Goal: Task Accomplishment & Management: Manage account settings

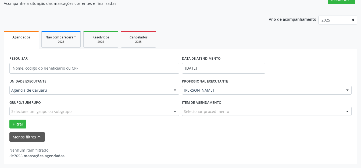
scroll to position [49, 0]
click at [194, 24] on div "Ano de acompanhamento 2025 2024 2023 2022 2021 Agendados Não compareceram 2025 …" at bounding box center [180, 88] width 353 height 152
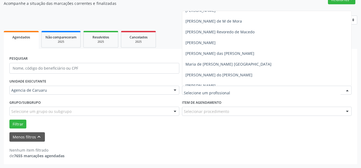
scroll to position [189, 0]
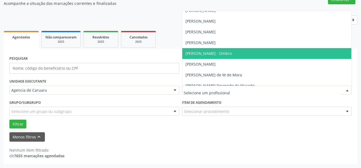
click at [210, 53] on span "[PERSON_NAME] - Ombro" at bounding box center [208, 53] width 46 height 5
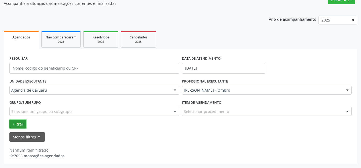
click at [21, 126] on button "Filtrar" at bounding box center [17, 124] width 17 height 9
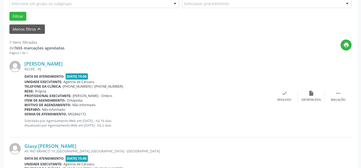
scroll to position [144, 0]
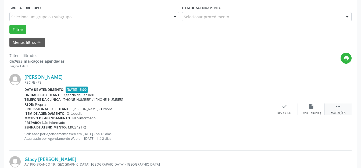
click at [336, 105] on icon "" at bounding box center [338, 106] width 6 height 6
click at [316, 110] on div "alarm_off Não compareceu" at bounding box center [311, 109] width 27 height 12
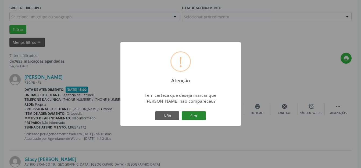
click at [198, 119] on button "Sim" at bounding box center [194, 115] width 24 height 9
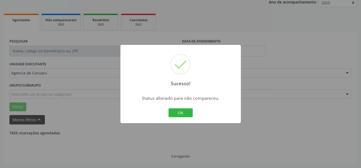
scroll to position [67, 0]
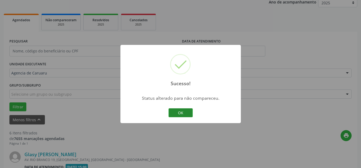
click at [191, 108] on button "OK" at bounding box center [181, 112] width 24 height 9
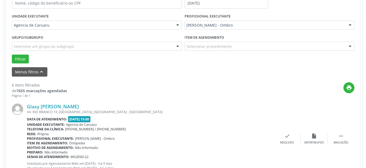
scroll to position [147, 0]
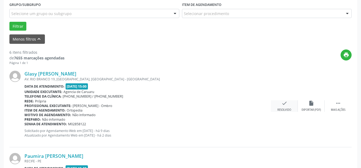
click at [274, 109] on div "check Resolvido" at bounding box center [284, 106] width 27 height 12
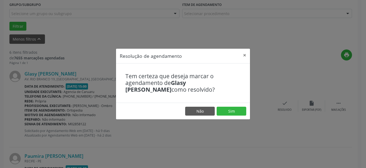
click at [231, 105] on footer "Não Sim" at bounding box center [183, 111] width 134 height 17
click at [229, 107] on button "Sim" at bounding box center [231, 111] width 30 height 9
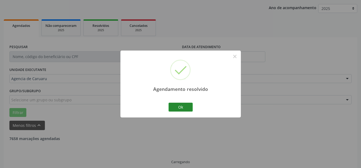
scroll to position [67, 0]
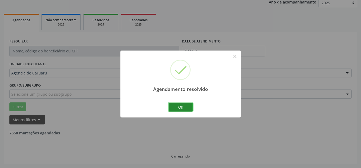
click at [192, 110] on button "Ok" at bounding box center [181, 107] width 24 height 9
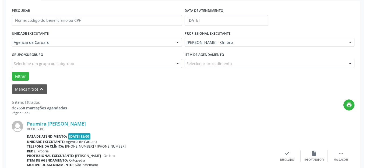
scroll to position [120, 0]
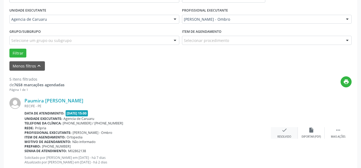
click at [279, 130] on div "check Resolvido" at bounding box center [284, 133] width 27 height 12
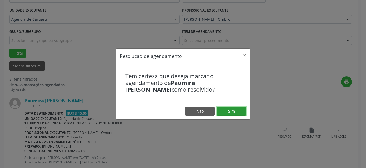
click at [223, 114] on button "Sim" at bounding box center [231, 111] width 30 height 9
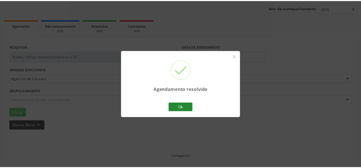
scroll to position [61, 0]
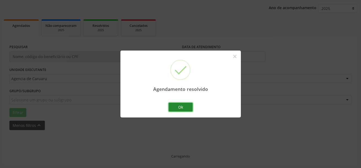
click at [190, 107] on button "Ok" at bounding box center [181, 107] width 24 height 9
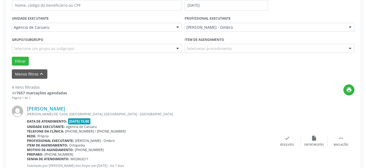
scroll to position [147, 0]
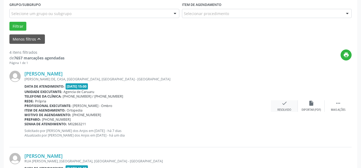
click at [271, 110] on div "check Resolvido" at bounding box center [284, 106] width 27 height 12
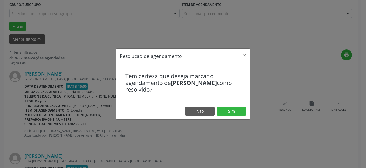
click at [226, 102] on div "Resolução de agendamento × Tem certeza que deseja marcar o agendamento de [PERS…" at bounding box center [183, 83] width 134 height 71
click at [228, 110] on button "Sim" at bounding box center [231, 111] width 30 height 9
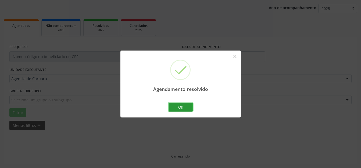
click at [183, 105] on button "Ok" at bounding box center [181, 107] width 24 height 9
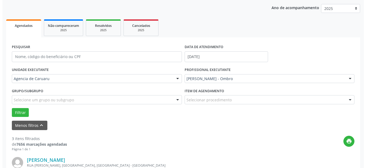
scroll to position [174, 0]
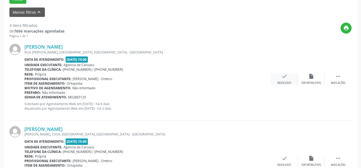
click at [285, 81] on div "Resolvido" at bounding box center [284, 83] width 14 height 4
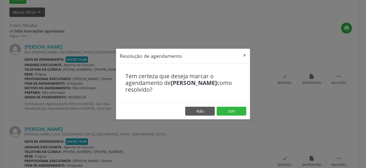
click at [225, 104] on footer "Não Sim" at bounding box center [183, 111] width 134 height 17
click at [224, 109] on button "Sim" at bounding box center [231, 111] width 30 height 9
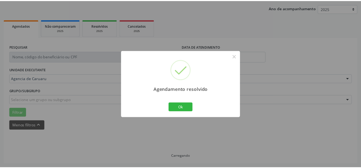
scroll to position [61, 0]
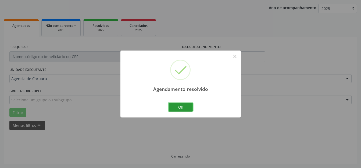
click at [179, 105] on button "Ok" at bounding box center [181, 107] width 24 height 9
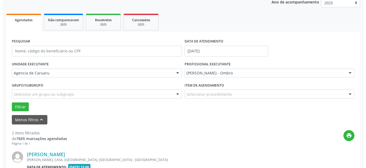
scroll to position [174, 0]
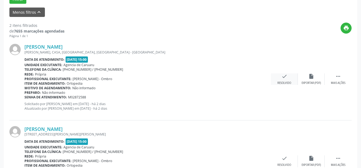
click at [276, 81] on div "check Resolvido" at bounding box center [284, 79] width 27 height 12
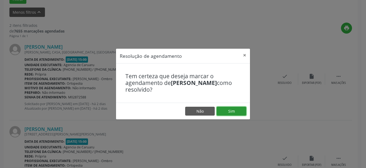
click at [237, 110] on button "Sim" at bounding box center [231, 111] width 30 height 9
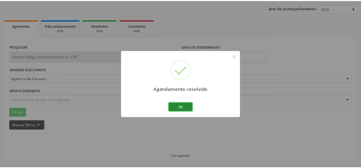
scroll to position [67, 0]
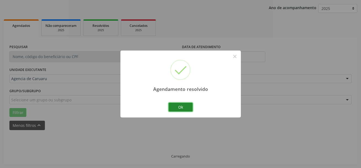
click at [183, 105] on button "Ok" at bounding box center [181, 107] width 24 height 9
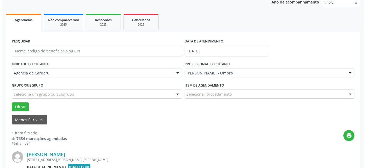
scroll to position [136, 0]
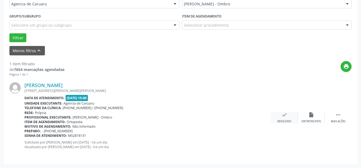
click at [279, 119] on div "check Resolvido" at bounding box center [284, 118] width 27 height 12
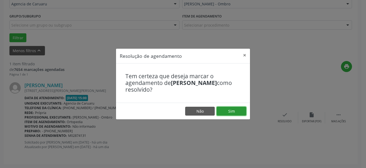
click at [232, 108] on button "Sim" at bounding box center [231, 111] width 30 height 9
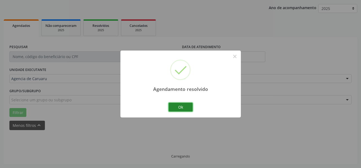
click at [183, 103] on button "Ok" at bounding box center [181, 107] width 24 height 9
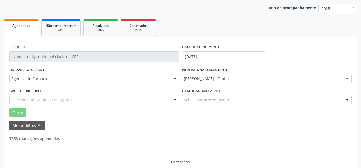
scroll to position [49, 0]
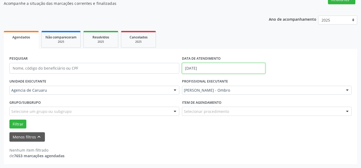
click at [200, 72] on body "Central de Marcação Agencia de [GEOGRAPHIC_DATA] Recepcionista da clínica  Con…" at bounding box center [180, 35] width 361 height 168
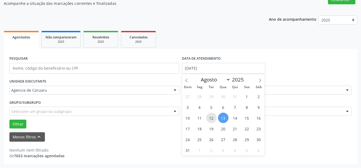
click at [214, 117] on span "12" at bounding box center [211, 118] width 10 height 10
type input "12/08/2025"
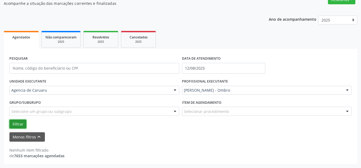
click at [20, 125] on button "Filtrar" at bounding box center [17, 124] width 17 height 9
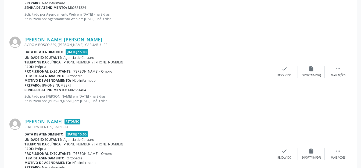
scroll to position [641, 0]
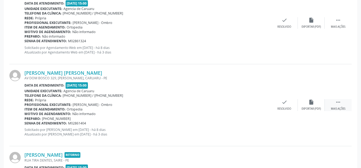
click at [337, 103] on icon "" at bounding box center [338, 102] width 6 height 6
click at [303, 104] on div "alarm_off Não compareceu" at bounding box center [311, 105] width 27 height 12
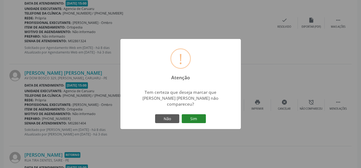
click at [199, 115] on button "Sim" at bounding box center [194, 118] width 24 height 9
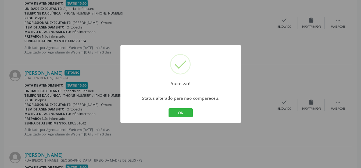
click at [184, 109] on button "OK" at bounding box center [181, 112] width 24 height 9
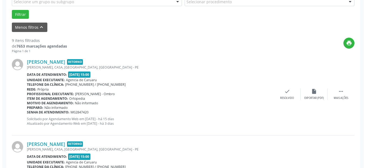
scroll to position [184, 0]
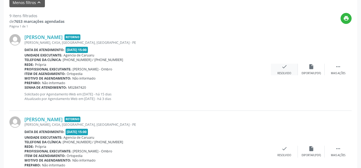
click at [291, 72] on div "Resolvido" at bounding box center [284, 73] width 14 height 4
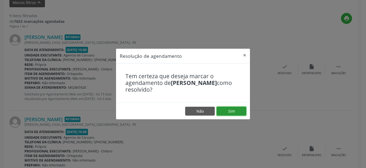
click at [235, 112] on button "Sim" at bounding box center [231, 111] width 30 height 9
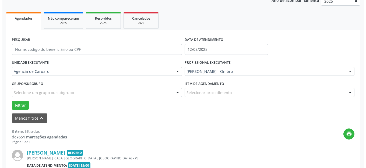
scroll to position [147, 0]
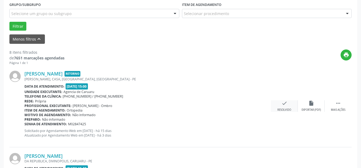
click at [276, 105] on div "check Resolvido" at bounding box center [284, 106] width 27 height 12
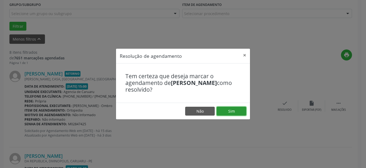
click at [235, 110] on button "Sim" at bounding box center [231, 111] width 30 height 9
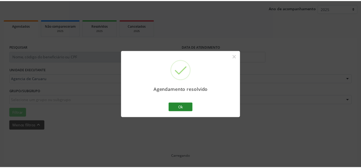
scroll to position [67, 0]
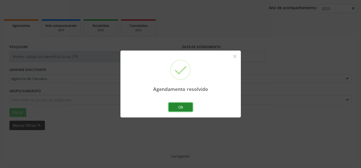
click at [180, 109] on button "Ok" at bounding box center [181, 107] width 24 height 9
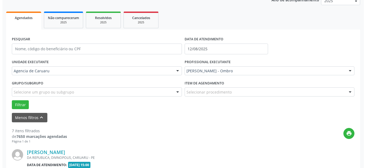
scroll to position [147, 0]
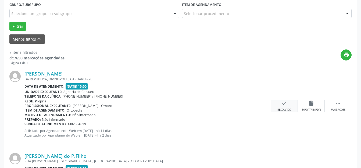
click at [277, 106] on div "check Resolvido" at bounding box center [284, 106] width 27 height 12
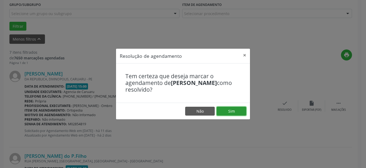
click at [236, 110] on button "Sim" at bounding box center [231, 111] width 30 height 9
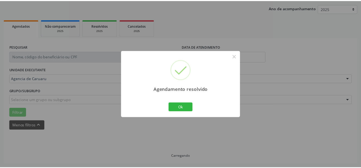
scroll to position [61, 0]
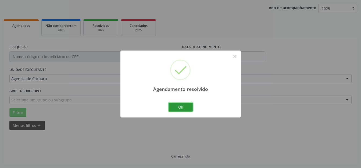
click at [176, 104] on button "Ok" at bounding box center [181, 107] width 24 height 9
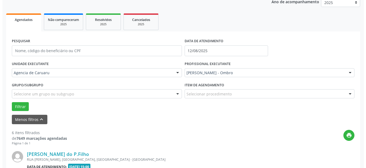
scroll to position [147, 0]
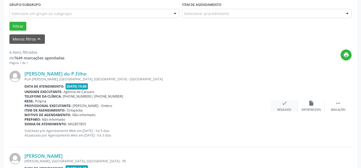
click at [289, 110] on div "Resolvido" at bounding box center [284, 110] width 14 height 4
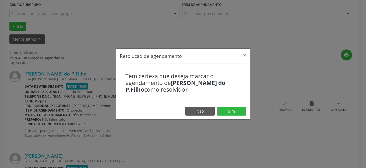
click at [228, 117] on footer "Não Sim" at bounding box center [183, 111] width 134 height 17
click at [225, 111] on button "Sim" at bounding box center [231, 111] width 30 height 9
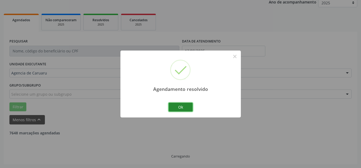
click at [176, 104] on button "Ok" at bounding box center [181, 107] width 24 height 9
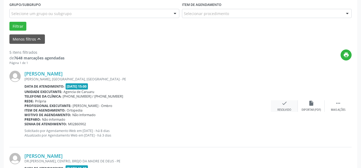
click at [289, 106] on div "check Resolvido" at bounding box center [284, 106] width 27 height 12
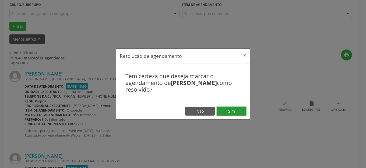
click at [239, 107] on button "Sim" at bounding box center [231, 111] width 30 height 9
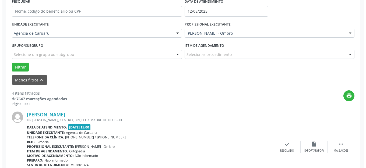
scroll to position [120, 0]
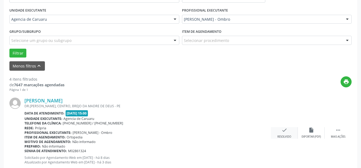
click at [281, 128] on icon "check" at bounding box center [284, 130] width 6 height 6
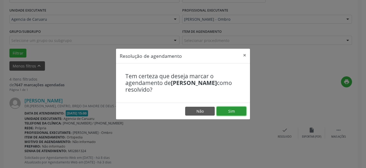
click at [233, 111] on button "Sim" at bounding box center [231, 111] width 30 height 9
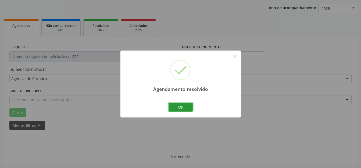
click at [188, 109] on button "Ok" at bounding box center [181, 107] width 24 height 9
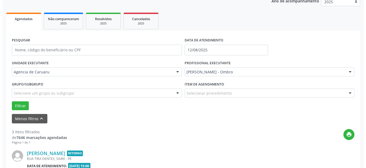
scroll to position [174, 0]
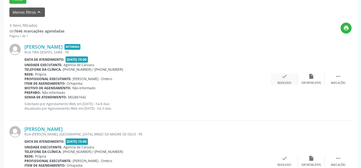
click at [278, 81] on div "Resolvido" at bounding box center [284, 83] width 14 height 4
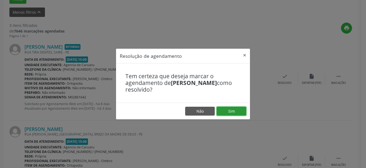
click at [231, 109] on button "Sim" at bounding box center [231, 111] width 30 height 9
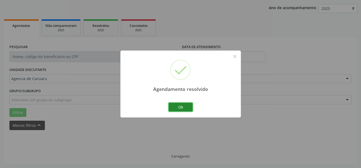
click at [191, 108] on button "Ok" at bounding box center [181, 107] width 24 height 9
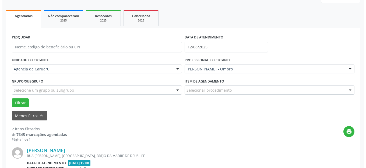
scroll to position [147, 0]
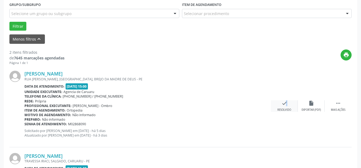
click at [284, 107] on div "check Resolvido" at bounding box center [284, 106] width 27 height 12
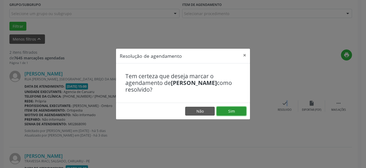
click at [241, 110] on button "Sim" at bounding box center [231, 111] width 30 height 9
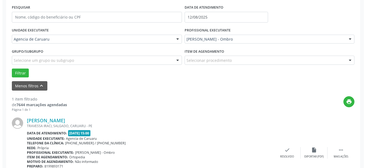
scroll to position [136, 0]
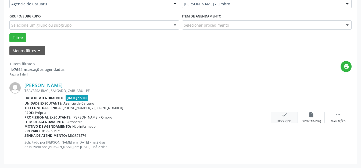
click at [286, 122] on div "Resolvido" at bounding box center [284, 122] width 14 height 4
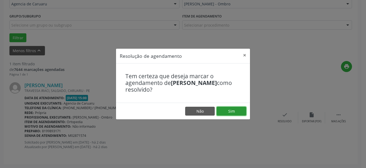
click at [229, 112] on button "Sim" at bounding box center [231, 111] width 30 height 9
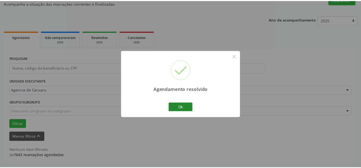
scroll to position [49, 0]
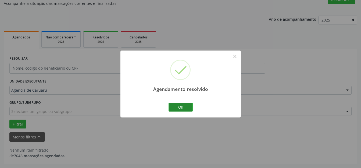
click at [194, 109] on div "Agendamento resolvido × Ok Cancel" at bounding box center [180, 84] width 120 height 67
click at [182, 107] on button "Ok" at bounding box center [181, 107] width 24 height 9
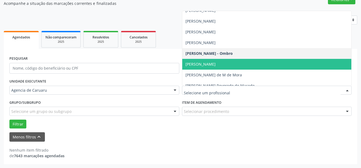
click at [234, 120] on div "Filtrar" at bounding box center [180, 124] width 345 height 9
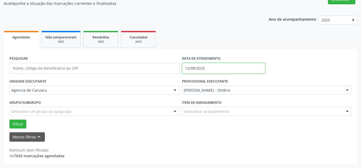
click at [210, 72] on body "Central de Marcação Agencia de [GEOGRAPHIC_DATA] Recepcionista da clínica  Con…" at bounding box center [180, 35] width 361 height 168
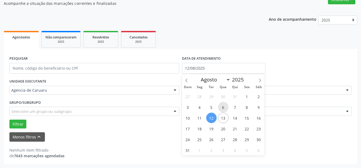
click at [223, 108] on span "6" at bounding box center [223, 107] width 10 height 10
type input "[DATE]"
click at [223, 108] on span "6" at bounding box center [223, 107] width 10 height 10
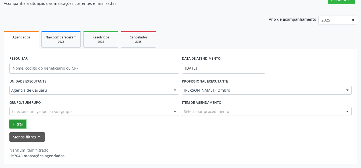
click at [15, 121] on button "Filtrar" at bounding box center [17, 124] width 17 height 9
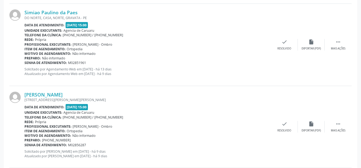
scroll to position [345, 0]
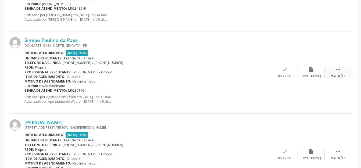
click at [328, 70] on div " Mais ações" at bounding box center [338, 73] width 27 height 12
click at [316, 72] on div "alarm_off Não compareceu" at bounding box center [311, 73] width 27 height 12
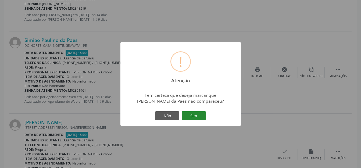
click at [195, 114] on button "Sim" at bounding box center [194, 115] width 24 height 9
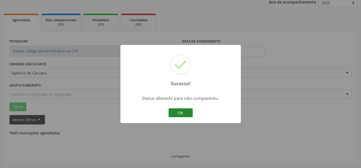
scroll to position [67, 0]
click at [189, 110] on button "OK" at bounding box center [181, 112] width 24 height 9
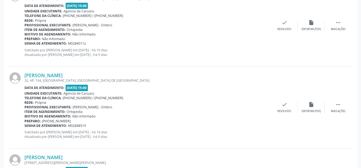
scroll to position [282, 0]
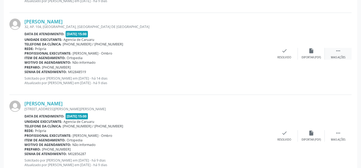
click at [335, 53] on icon "" at bounding box center [338, 51] width 6 height 6
click at [311, 52] on icon "alarm_off" at bounding box center [311, 51] width 6 height 6
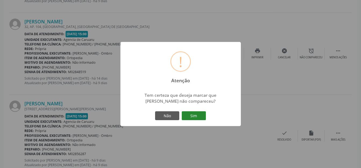
click at [190, 115] on button "Sim" at bounding box center [194, 115] width 24 height 9
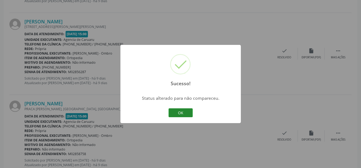
click at [172, 110] on button "OK" at bounding box center [181, 112] width 24 height 9
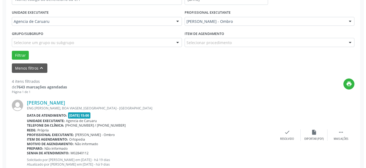
scroll to position [120, 0]
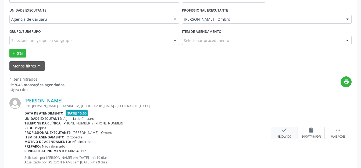
click at [280, 130] on div "check Resolvido" at bounding box center [284, 133] width 27 height 12
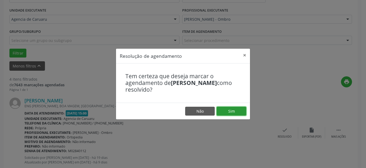
click at [234, 116] on button "Sim" at bounding box center [231, 111] width 30 height 9
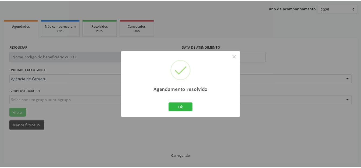
scroll to position [61, 0]
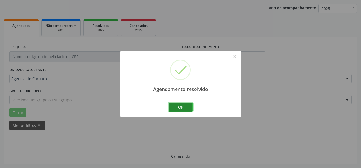
click at [176, 111] on button "Ok" at bounding box center [181, 107] width 24 height 9
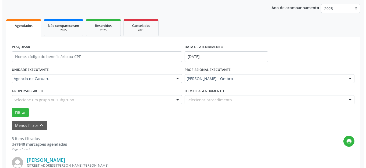
scroll to position [94, 0]
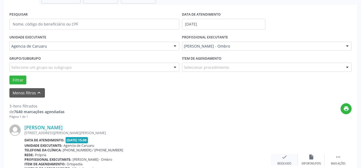
click at [277, 157] on div "check Resolvido" at bounding box center [284, 160] width 27 height 12
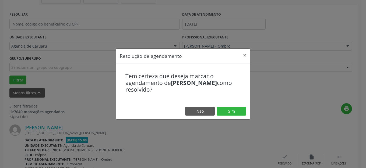
click at [225, 100] on div "Tem certeza que deseja marcar o agendamento de [PERSON_NAME] como resolvido?" at bounding box center [183, 82] width 134 height 39
click at [228, 112] on button "Sim" at bounding box center [231, 111] width 30 height 9
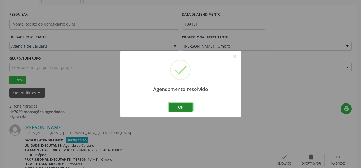
click at [182, 105] on button "Ok" at bounding box center [181, 107] width 24 height 9
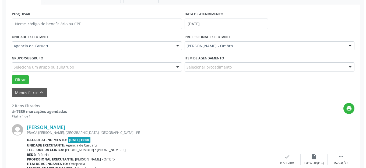
scroll to position [174, 0]
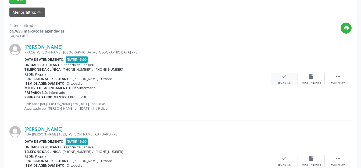
click at [287, 84] on div "Resolvido" at bounding box center [284, 83] width 14 height 4
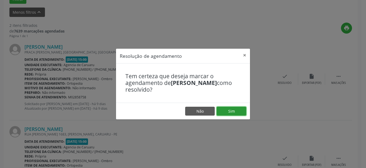
click at [225, 113] on button "Sim" at bounding box center [231, 111] width 30 height 9
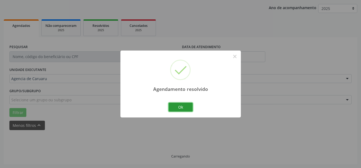
click at [184, 110] on button "Ok" at bounding box center [181, 107] width 24 height 9
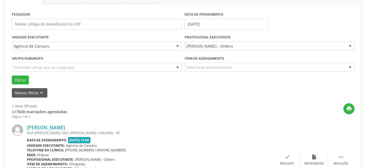
scroll to position [136, 0]
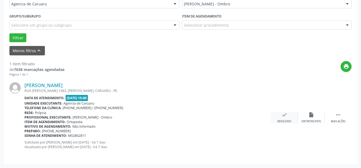
click at [291, 116] on div "check Resolvido" at bounding box center [284, 118] width 27 height 12
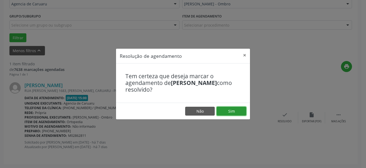
click at [231, 112] on button "Sim" at bounding box center [231, 111] width 30 height 9
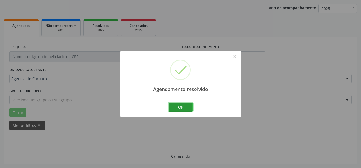
click at [181, 108] on button "Ok" at bounding box center [181, 107] width 24 height 9
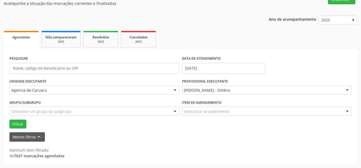
scroll to position [49, 0]
click at [31, 135] on button "Menos filtros keyboard_arrow_up" at bounding box center [26, 136] width 35 height 9
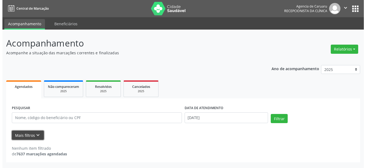
scroll to position [0, 0]
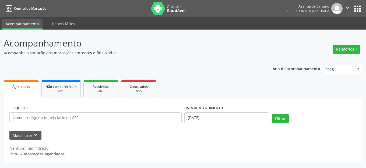
click at [170, 81] on ul "Agendados Não compareceram 2025 Resolvidos 2025 Cancelados 2025" at bounding box center [183, 88] width 358 height 19
click at [190, 64] on div "Ano de acompanhamento 2025 2024 2023 2022 2021 Agendados Não compareceram 2025 …" at bounding box center [183, 111] width 358 height 101
click at [228, 120] on input "[DATE]" at bounding box center [226, 117] width 85 height 11
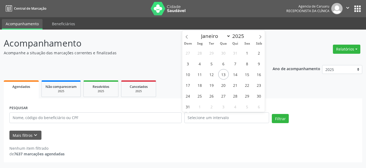
click at [309, 62] on div "Ano de acompanhamento 2025 2024 2023 2022 2021" at bounding box center [316, 70] width 89 height 18
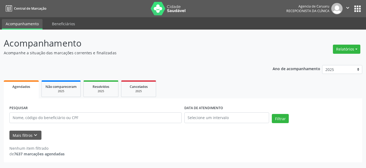
click at [100, 168] on div "Acompanhamento Acompanhe a situação das marcações correntes e finalizadas Relat…" at bounding box center [183, 99] width 366 height 138
click at [105, 168] on div "Acompanhamento Acompanhe a situação das marcações correntes e finalizadas Relat…" at bounding box center [183, 99] width 366 height 138
click at [120, 168] on html "Central de Marcação Agencia de [GEOGRAPHIC_DATA] Recepcionista da clínica  Con…" at bounding box center [183, 84] width 366 height 168
click at [173, 35] on div "Acompanhamento Acompanhe a situação das marcações correntes e finalizadas Relat…" at bounding box center [183, 99] width 366 height 138
click at [155, 67] on div "Ano de acompanhamento 2025 2024 2023 2022 2021 Agendados Não compareceram 2025 …" at bounding box center [183, 111] width 358 height 101
